Goal: Find specific page/section: Find specific page/section

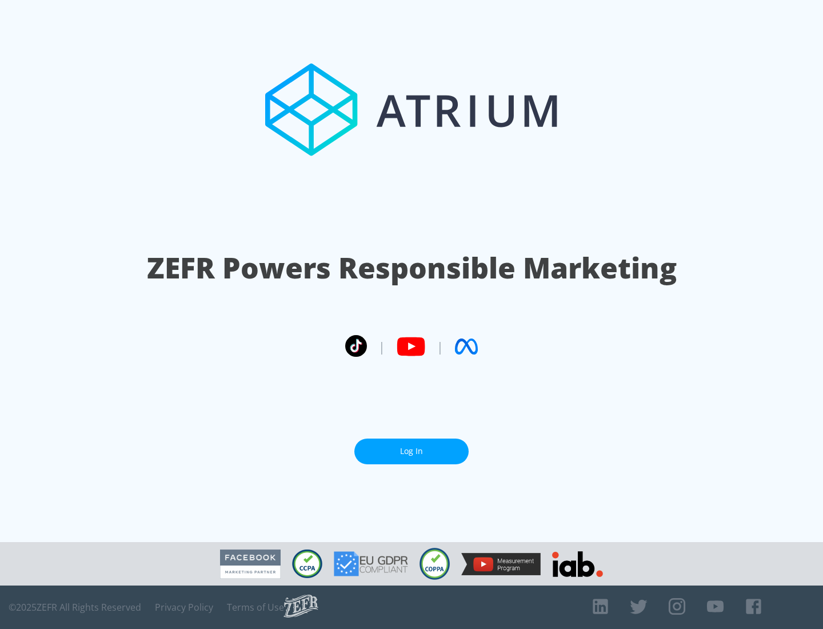
click at [412, 451] on link "Log In" at bounding box center [411, 451] width 114 height 26
